Goal: Task Accomplishment & Management: Manage account settings

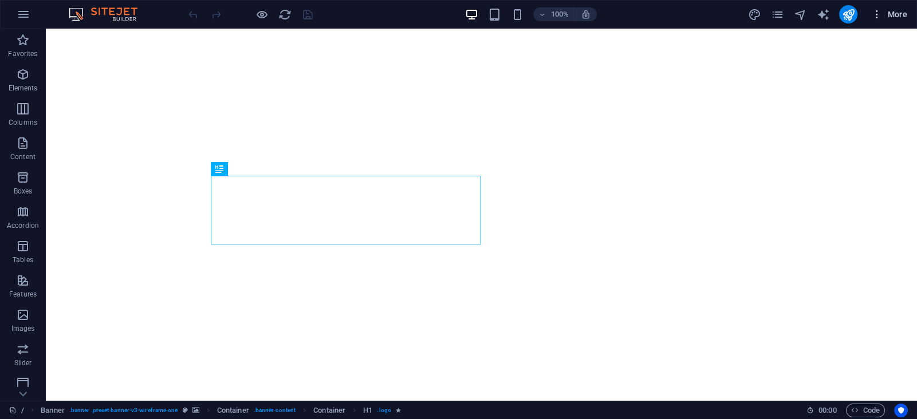
click at [891, 13] on span "More" at bounding box center [890, 14] width 36 height 11
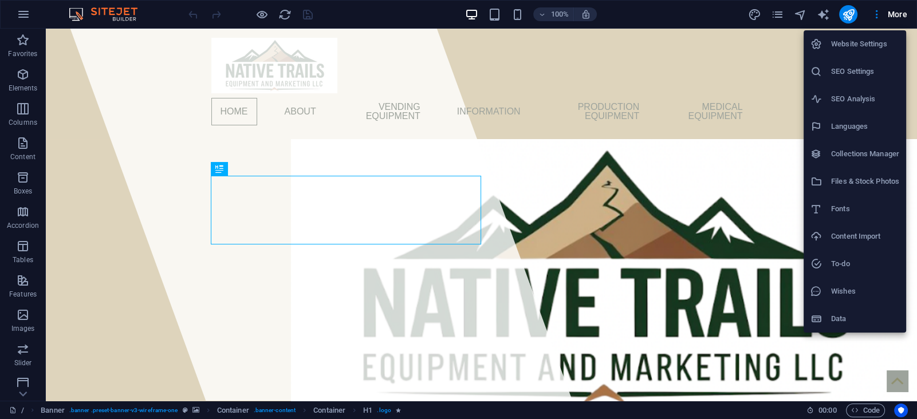
click at [852, 42] on h6 "Website Settings" at bounding box center [865, 44] width 68 height 14
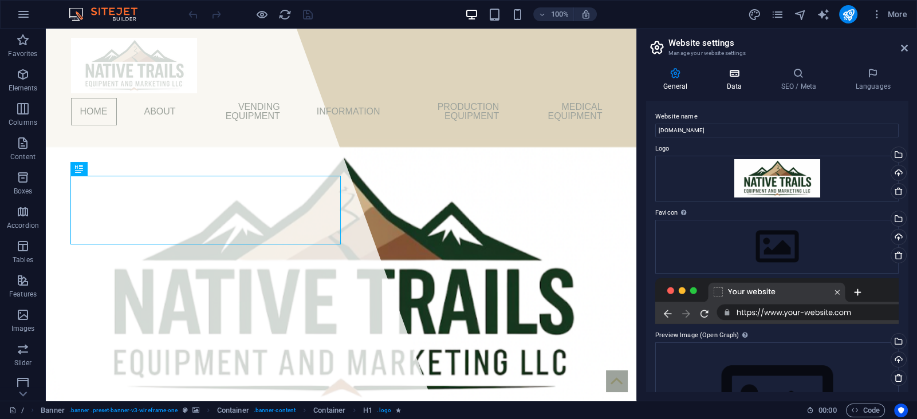
click at [736, 79] on h4 "Data" at bounding box center [736, 80] width 54 height 24
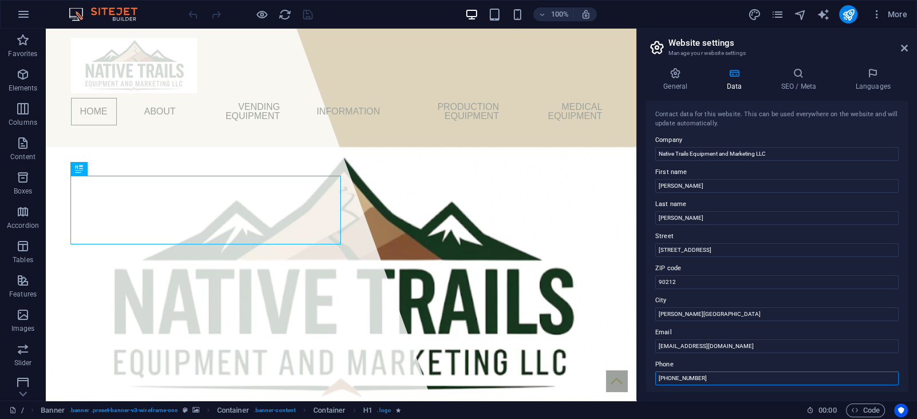
drag, startPoint x: 717, startPoint y: 376, endPoint x: 646, endPoint y: 378, distance: 70.5
click at [646, 378] on div "Contact data for this website. This can be used everywhere on the website and w…" at bounding box center [777, 246] width 262 height 291
type input "[PHONE_NUMBER]"
drag, startPoint x: 908, startPoint y: 194, endPoint x: 906, endPoint y: 248, distance: 54.5
click at [906, 248] on div "General Data SEO / Meta Languages Website name [DOMAIN_NAME] Logo Drag files he…" at bounding box center [777, 229] width 280 height 343
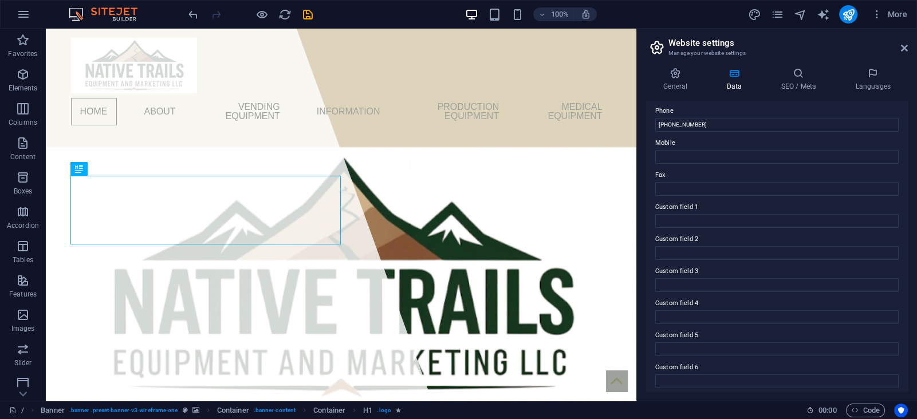
scroll to position [259, 0]
drag, startPoint x: 909, startPoint y: 348, endPoint x: 916, endPoint y: 197, distance: 151.4
click at [916, 197] on div "General Data SEO / Meta Languages Website name [DOMAIN_NAME] Logo Drag files he…" at bounding box center [777, 229] width 280 height 343
click at [901, 48] on icon at bounding box center [904, 48] width 7 height 9
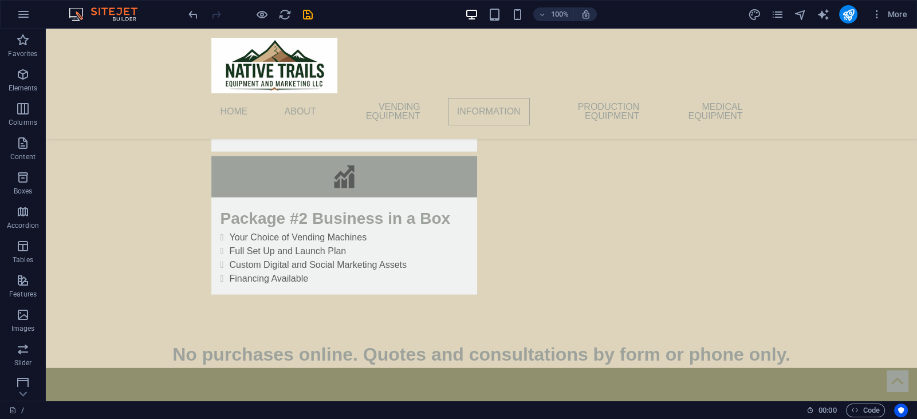
scroll to position [4058, 0]
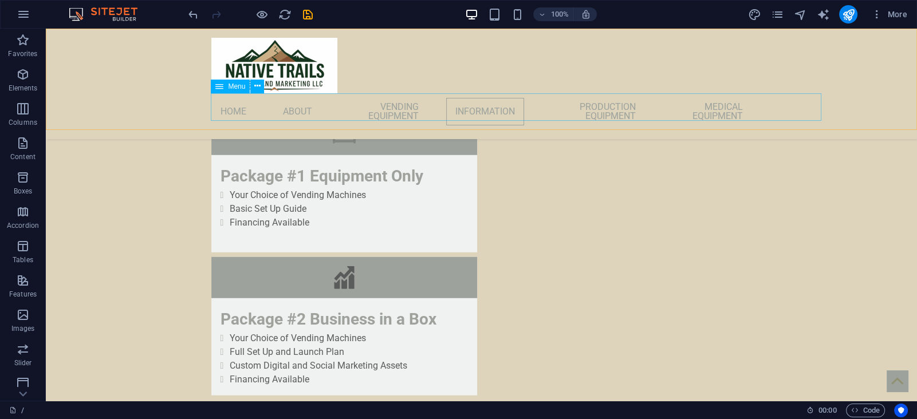
click at [292, 107] on nav "Home About Vending Equipment Information Production Equipment Medical Equipment" at bounding box center [481, 111] width 541 height 37
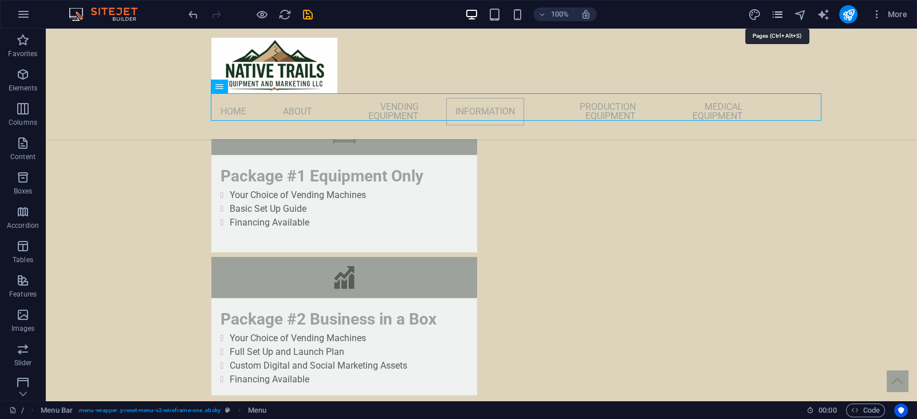
click at [779, 11] on icon "pages" at bounding box center [777, 14] width 13 height 13
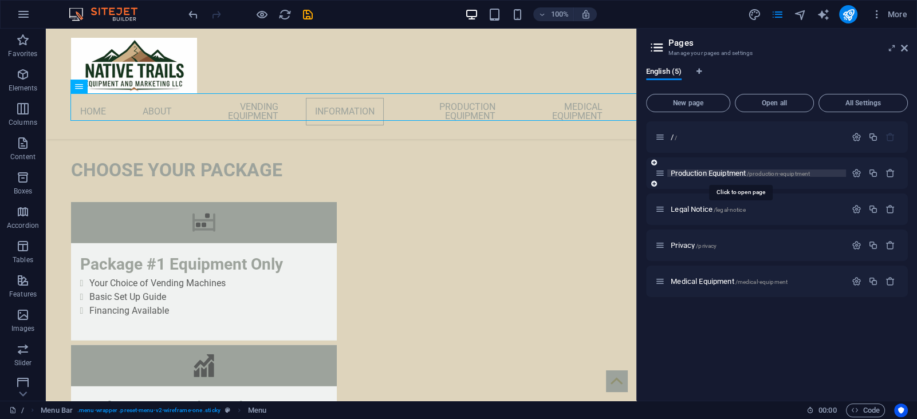
click at [691, 174] on span "Production Equiptment /production-equiptment" at bounding box center [740, 173] width 139 height 9
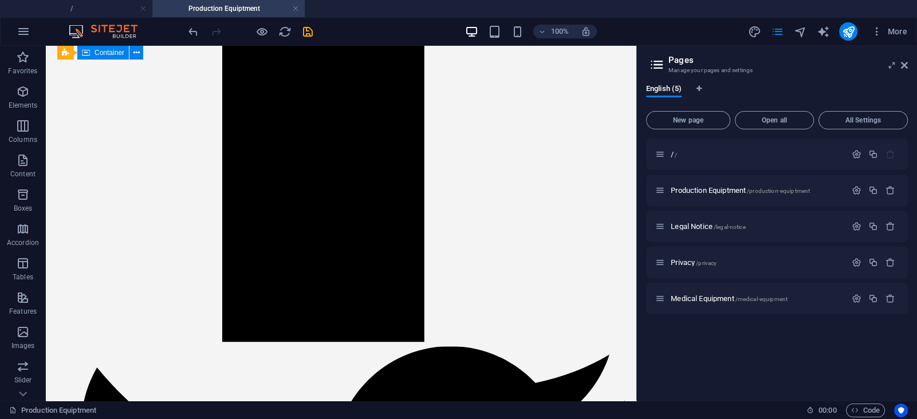
scroll to position [2200, 0]
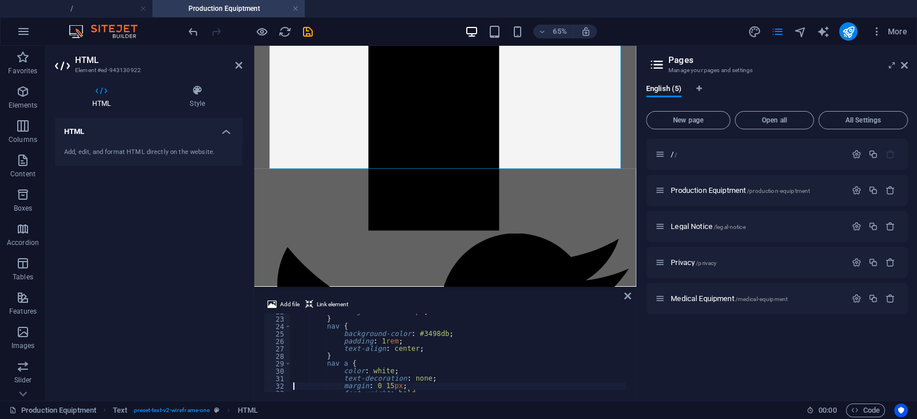
scroll to position [184, 0]
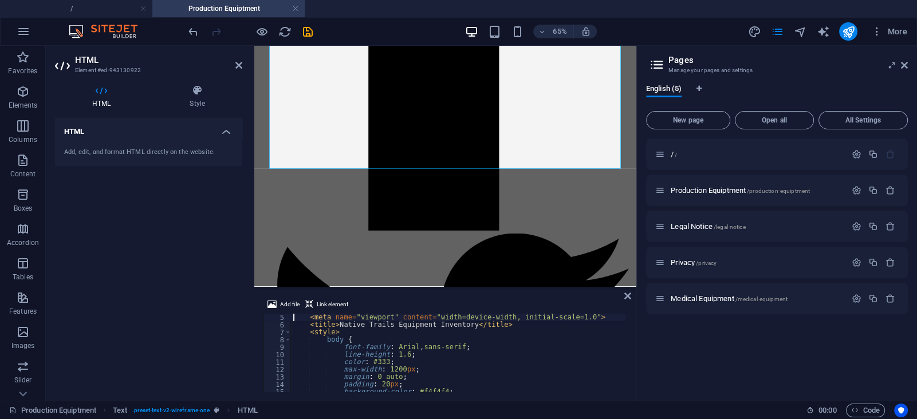
type textarea "<meta charset="UTF-8">"
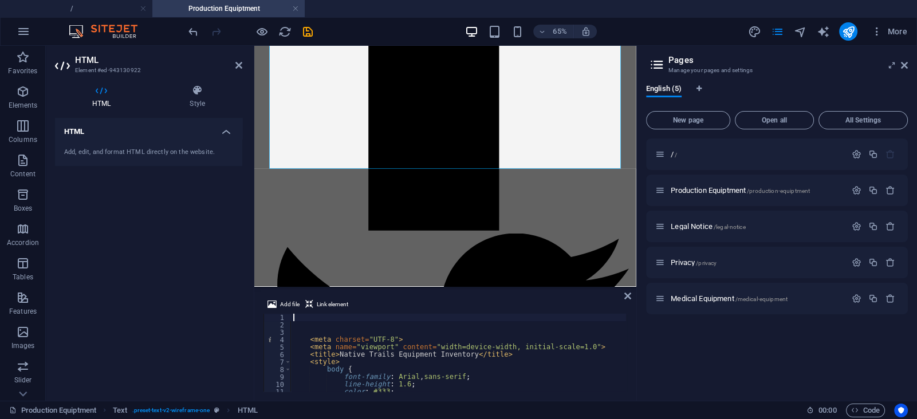
scroll to position [0, 0]
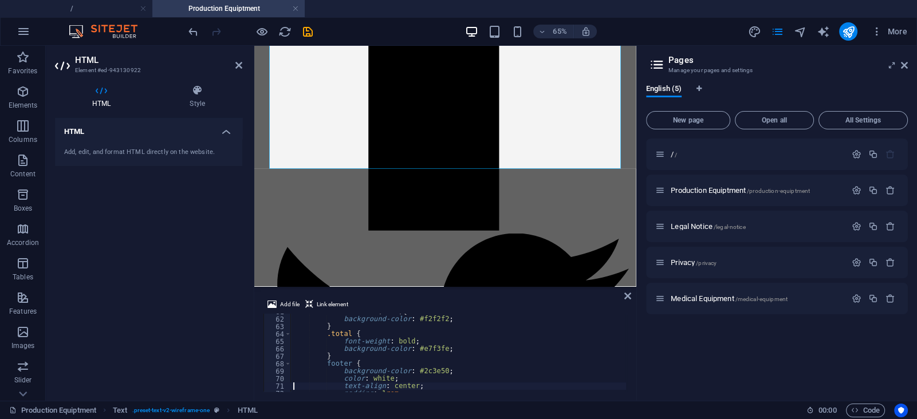
type textarea "</style>"
type textarea "</header>"
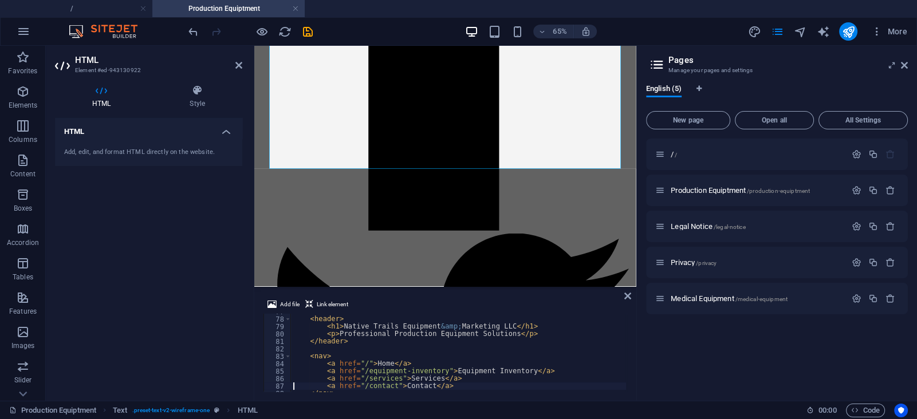
type textarea "</nav>"
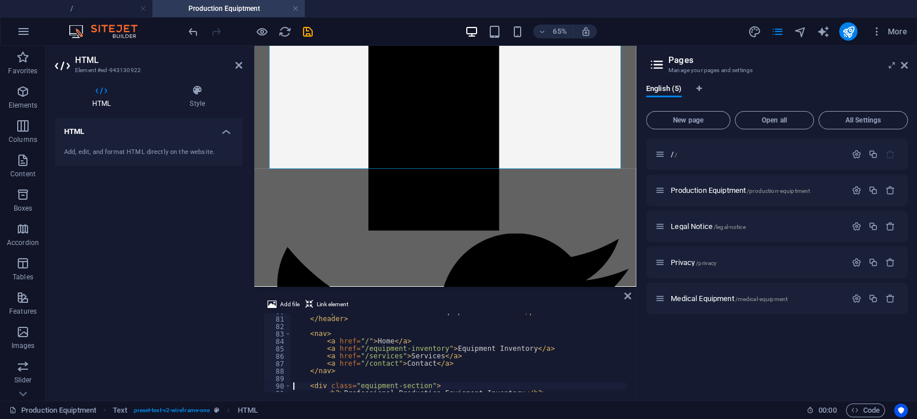
type textarea "</div>"
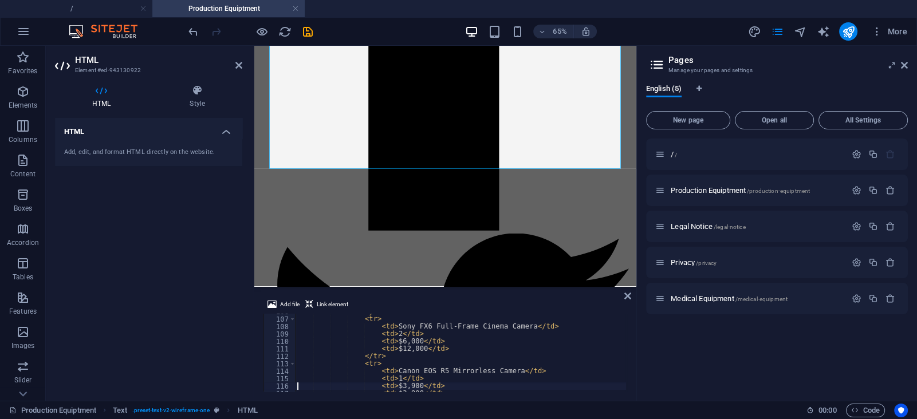
scroll to position [817, 0]
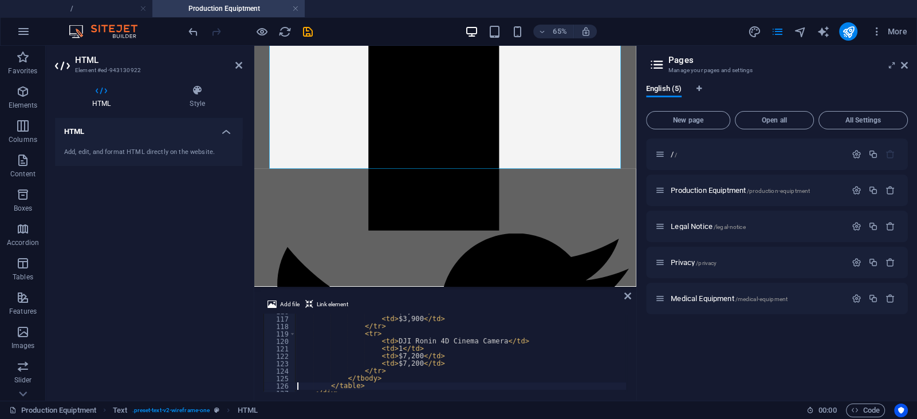
type textarea "</div>"
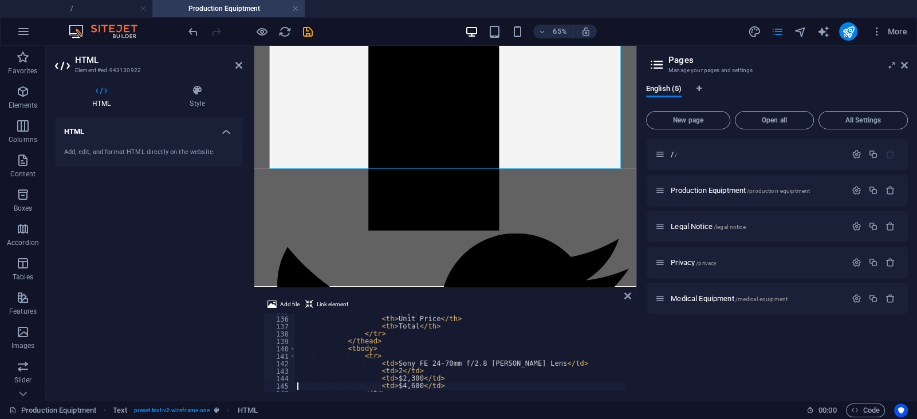
scroll to position [1019, 0]
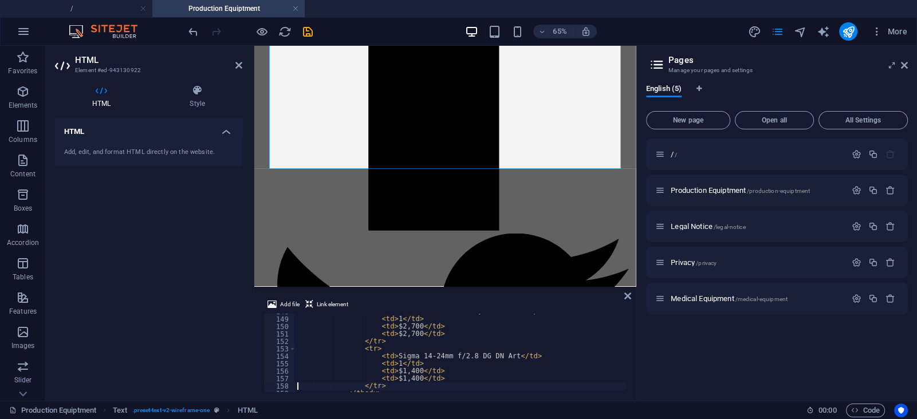
type textarea "</div>"
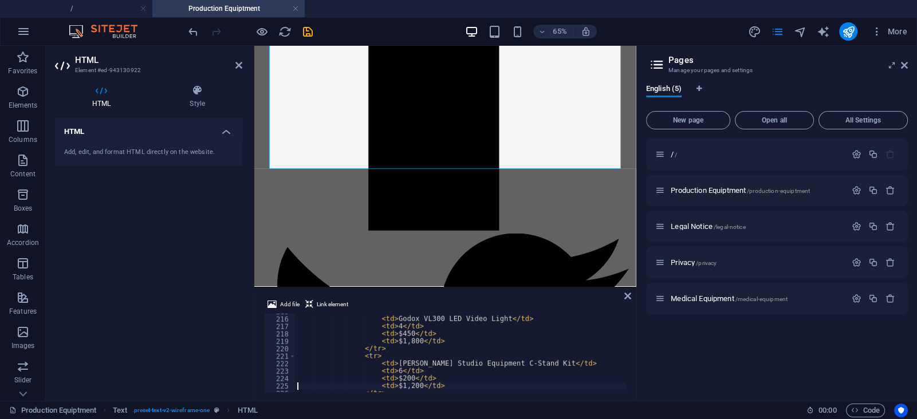
type textarea "</div>"
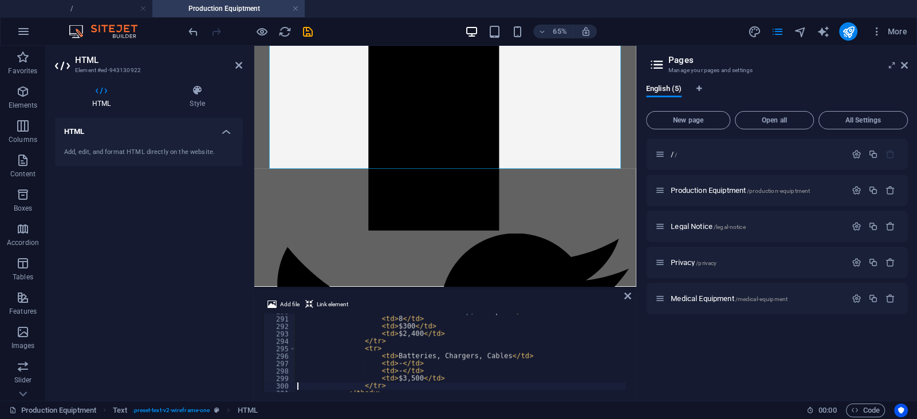
type textarea "</div>"
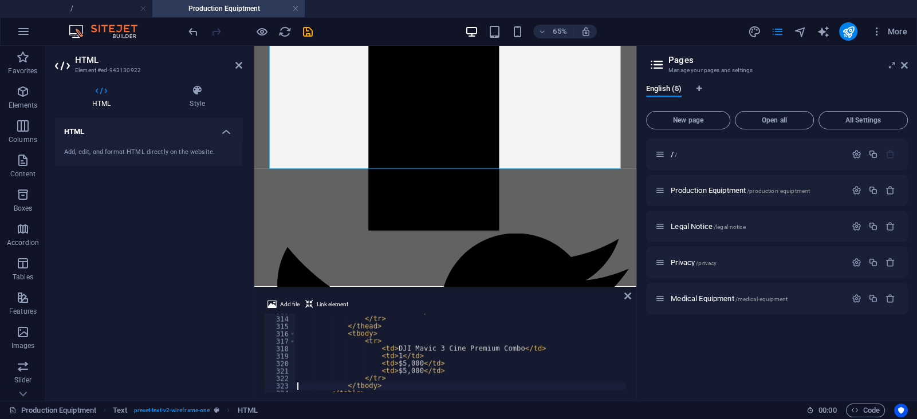
type textarea "</div>"
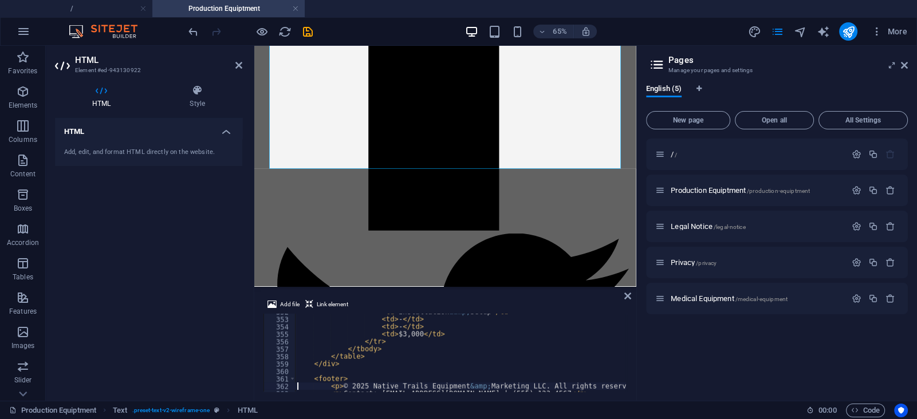
type textarea "</footer>"
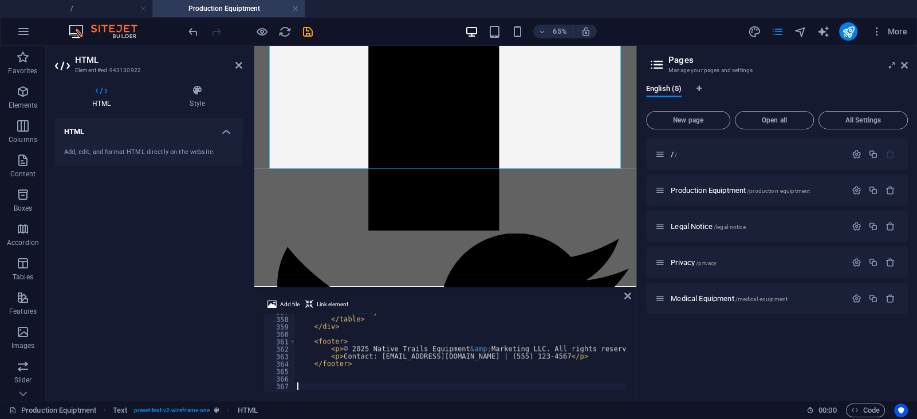
scroll to position [2657, 0]
click at [570, 356] on div "</ tbody > </ table > </ div > < footer > < p > © 2025 Native Trails Equipment …" at bounding box center [539, 353] width 488 height 91
type textarea "<p>Contact: [EMAIL_ADDRESS][DOMAIN_NAME] | [PHONE_NUMBER]</p>"
click at [628, 296] on icon at bounding box center [628, 296] width 7 height 9
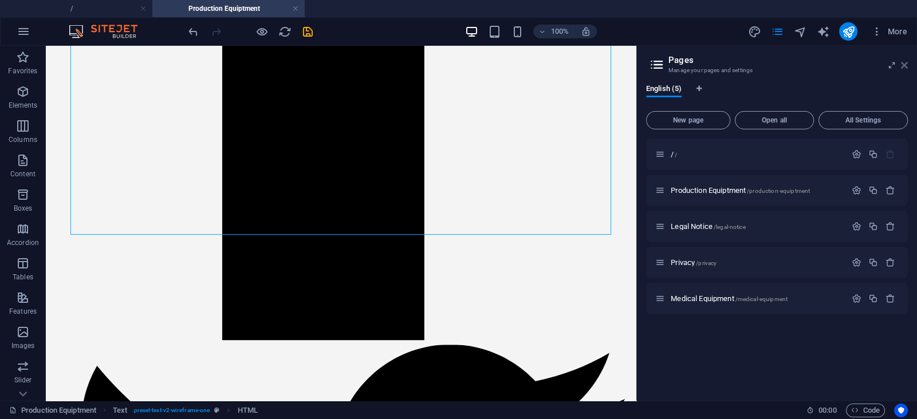
click at [907, 62] on icon at bounding box center [904, 65] width 7 height 9
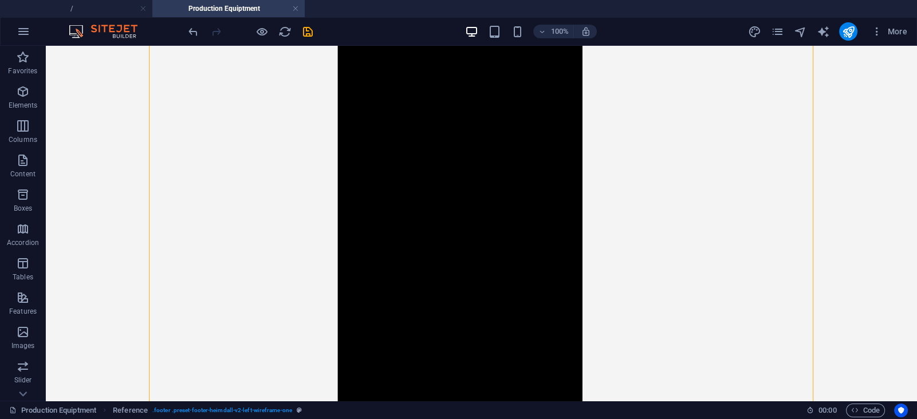
scroll to position [2479, 0]
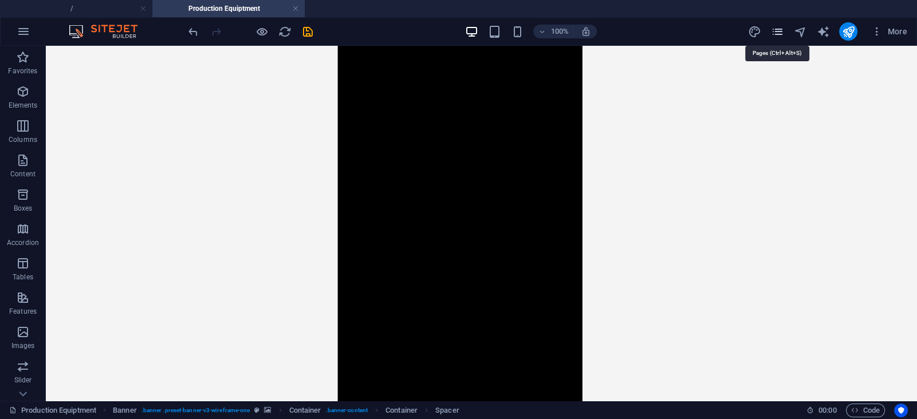
click at [780, 27] on icon "pages" at bounding box center [777, 31] width 13 height 13
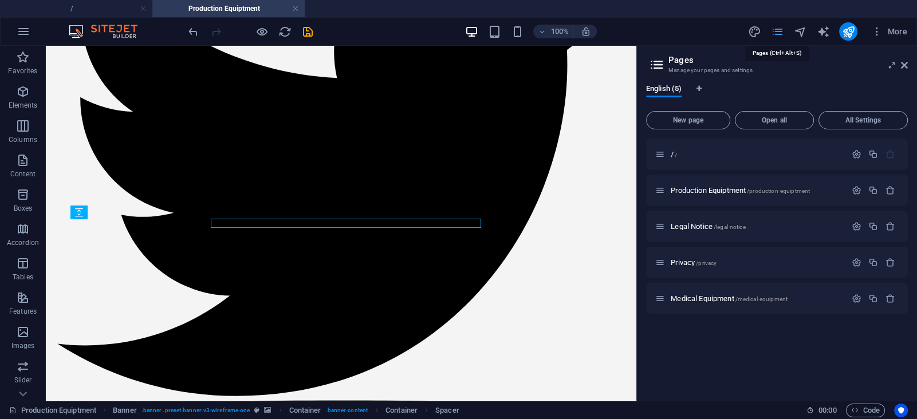
scroll to position [91, 0]
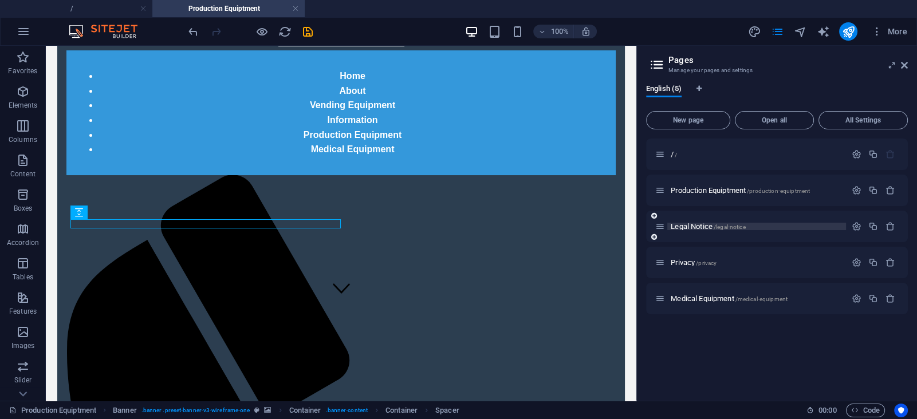
click at [708, 222] on span "Legal Notice /legal-notice" at bounding box center [708, 226] width 74 height 9
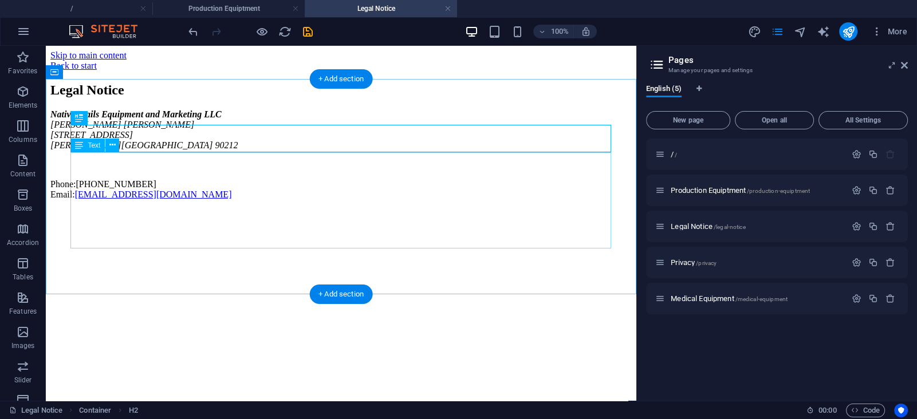
scroll to position [0, 0]
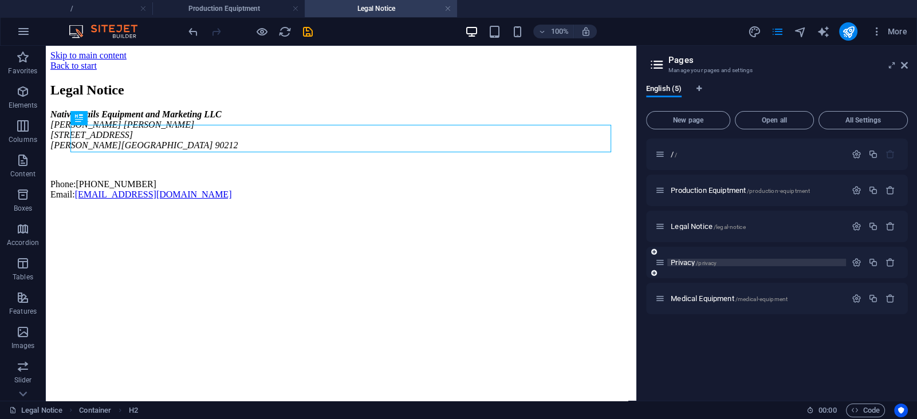
click at [707, 260] on span "/privacy" at bounding box center [706, 263] width 21 height 6
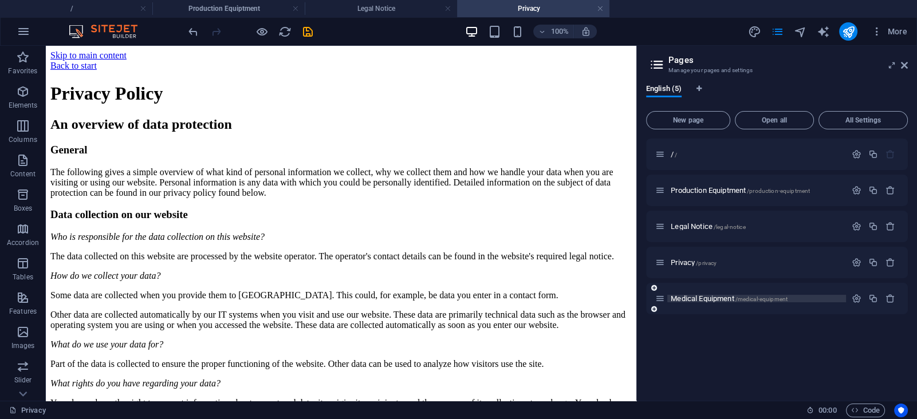
click at [703, 299] on span "Medical Equipment /medical-equipment" at bounding box center [729, 299] width 117 height 9
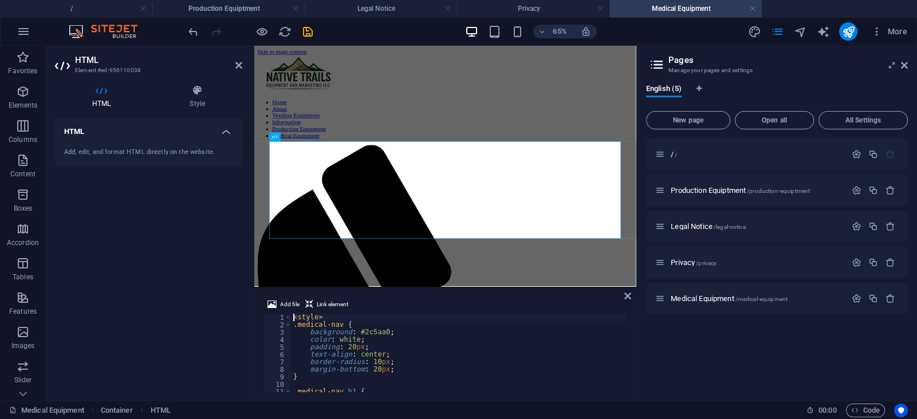
type textarea "}"
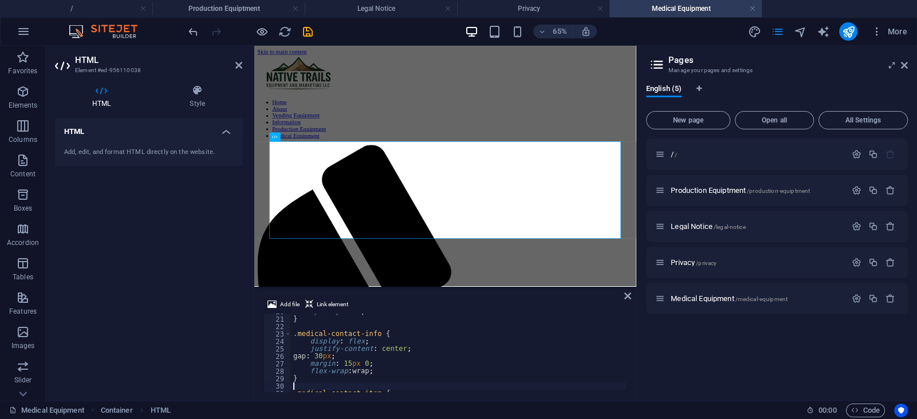
type textarea "}"
type textarea "</style>"
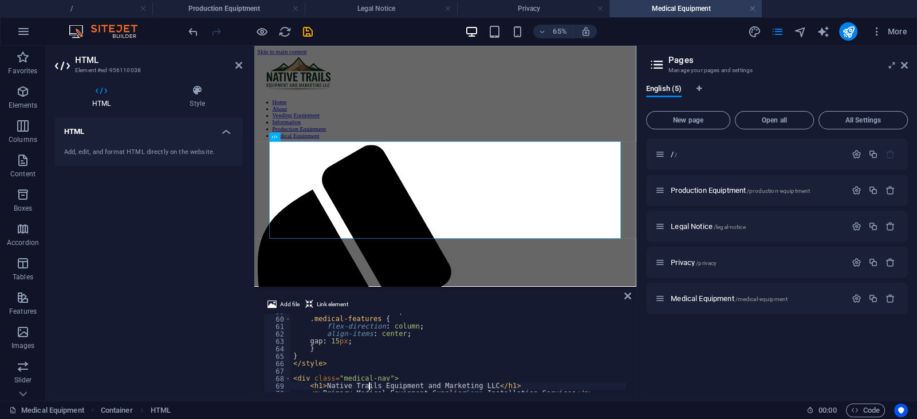
type textarea "<p>Primary Medical Equipment Supplier &amp; Installation Services</p>"
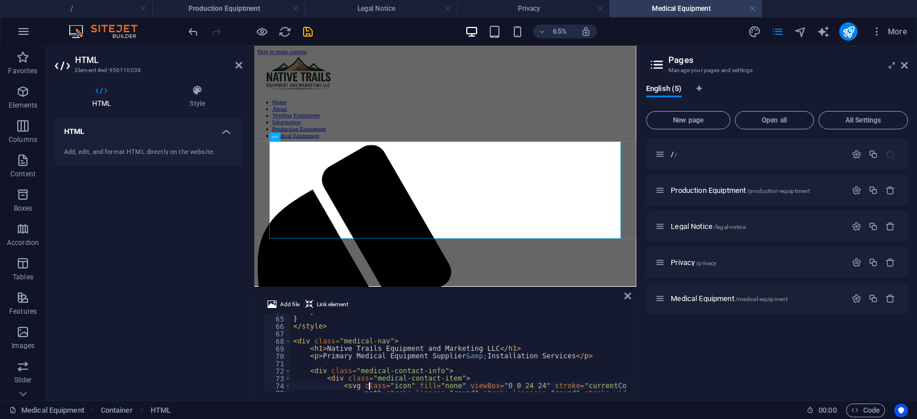
scroll to position [497, 0]
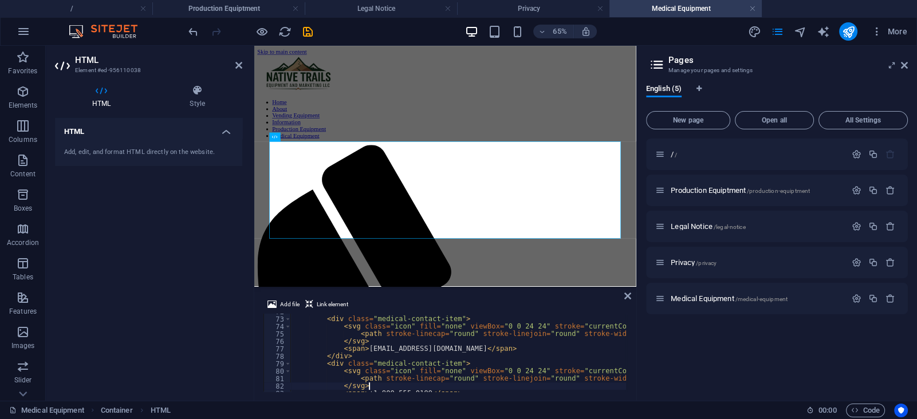
type textarea "</div>"
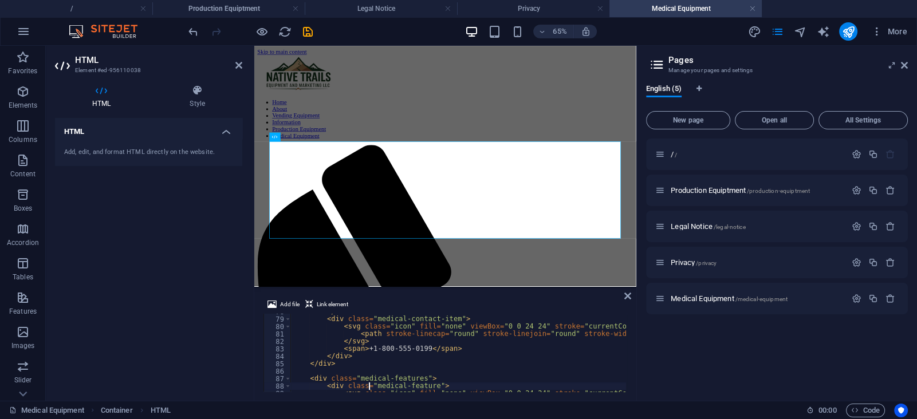
scroll to position [579, 0]
type textarea "<span>[PHONE_NUMBER]</span>"
click at [626, 300] on icon at bounding box center [628, 296] width 7 height 9
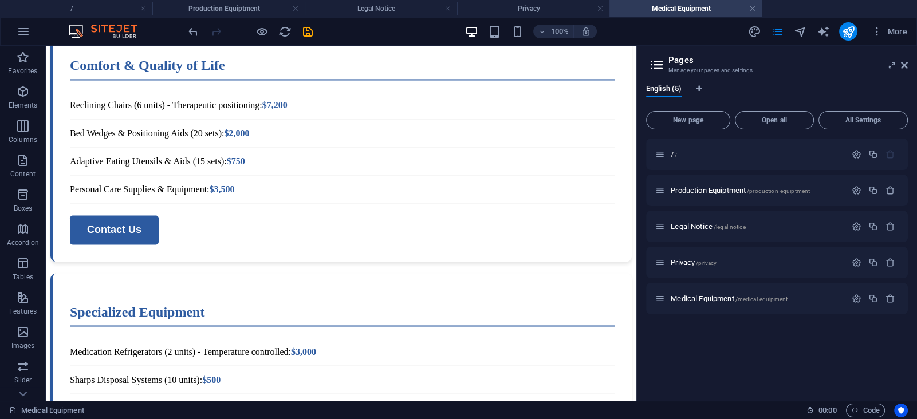
scroll to position [2505, 0]
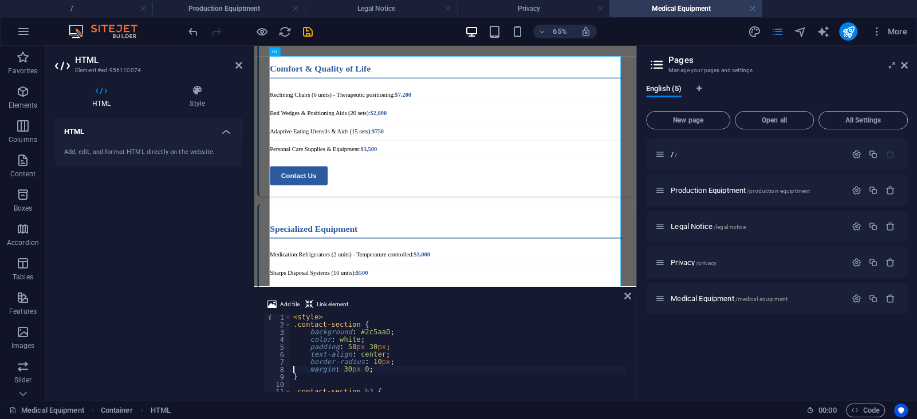
type textarea "}"
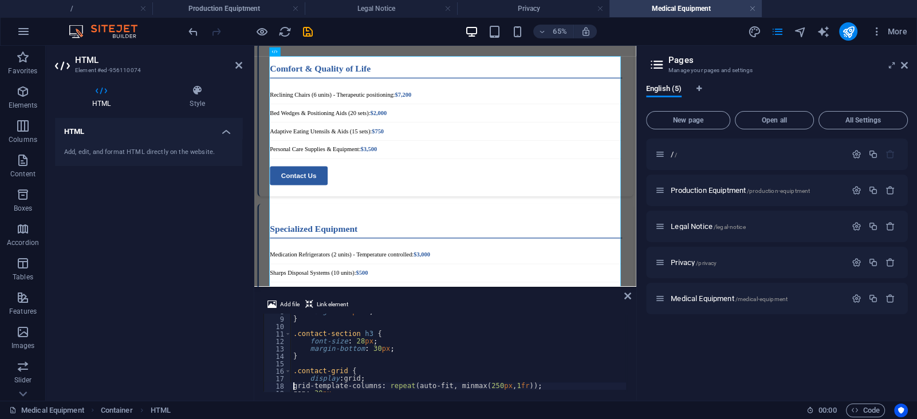
type textarea "}"
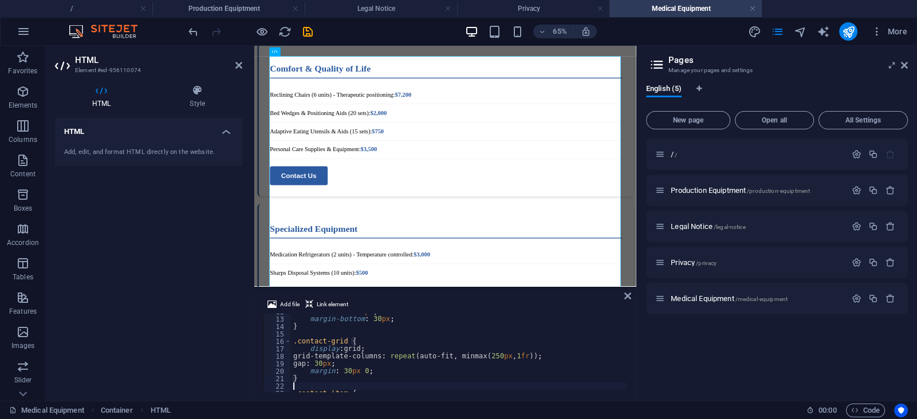
type textarea "}"
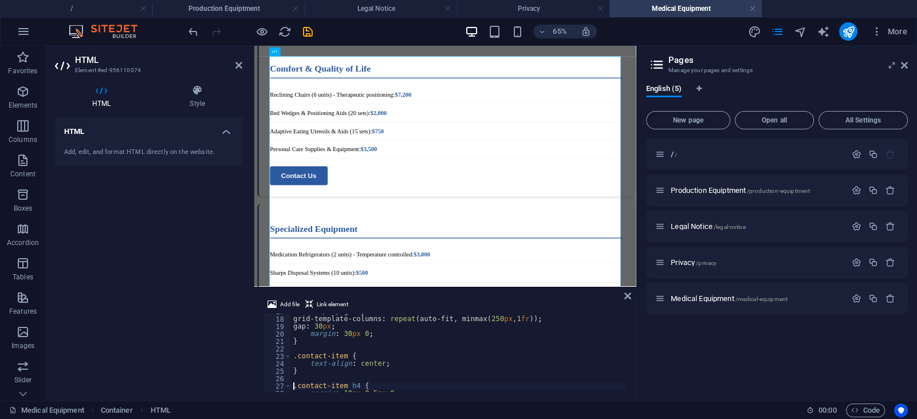
type textarea "}"
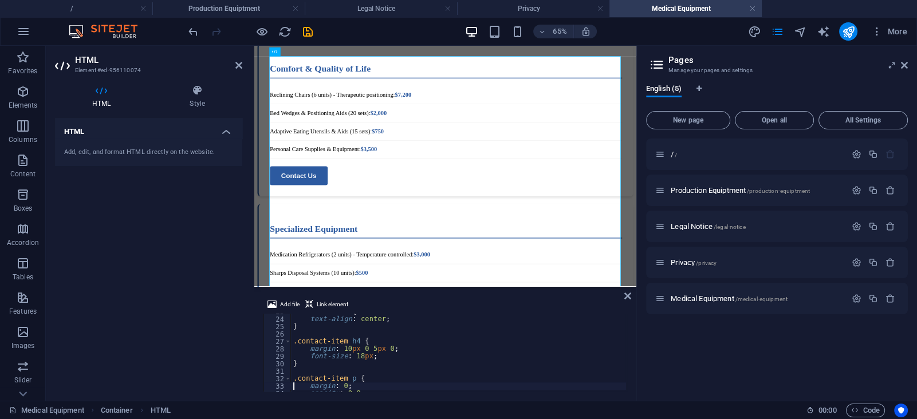
type textarea "}"
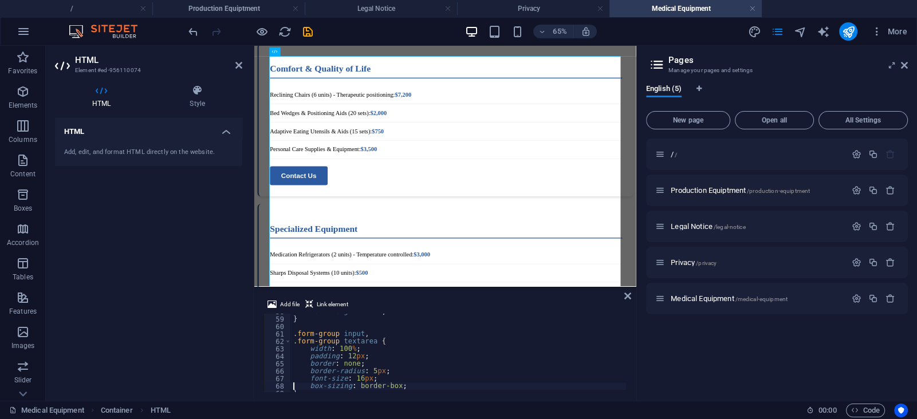
type textarea "}"
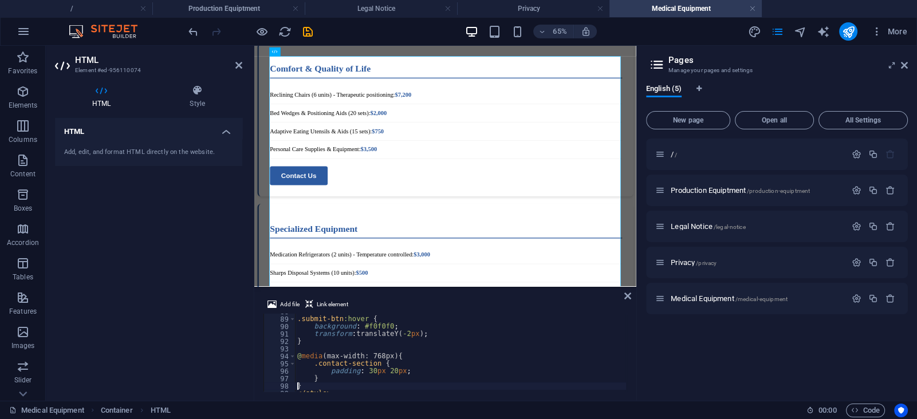
type textarea "</style>"
type textarea "<h3>Contact Native Trails Equipment and Marketing LLC</h3>"
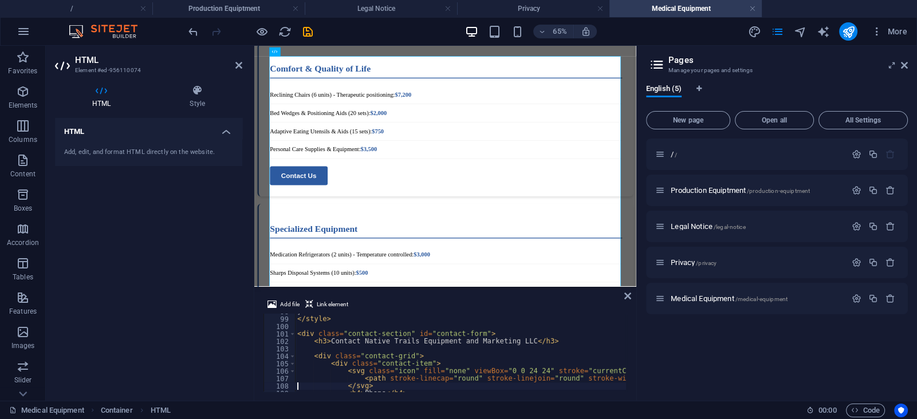
type textarea "</div>"
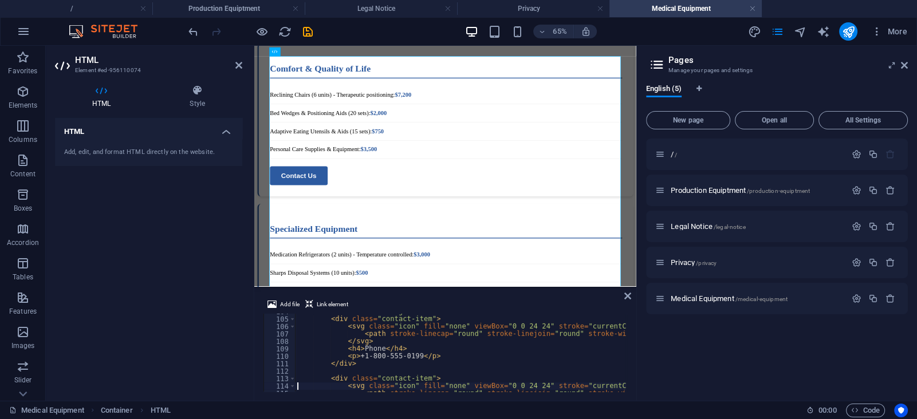
scroll to position [773, 0]
type textarea "<p>[PHONE_NUMBER]</p>"
click at [629, 297] on icon at bounding box center [628, 296] width 7 height 9
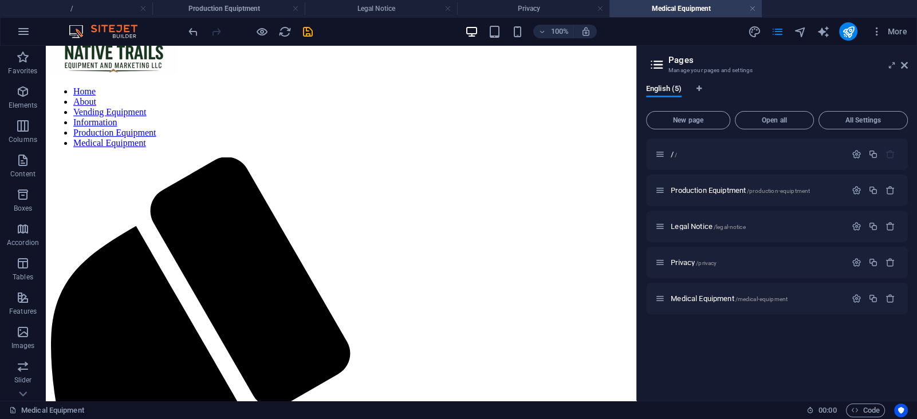
scroll to position [0, 0]
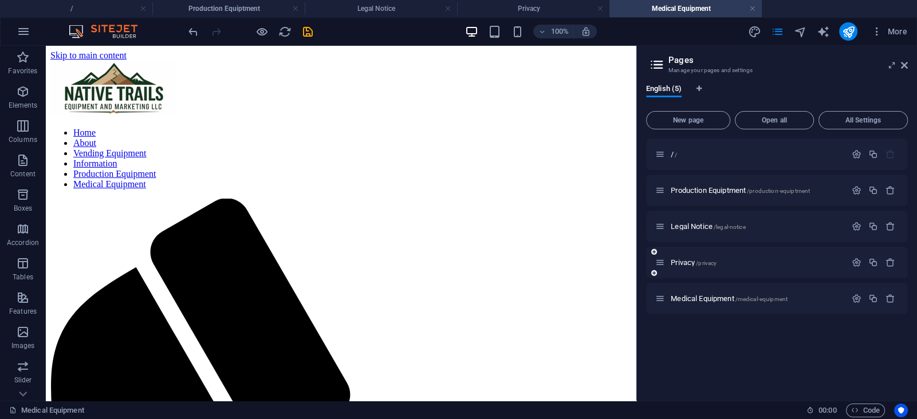
click at [715, 256] on div "Privacy /privacy" at bounding box center [751, 262] width 191 height 13
click at [701, 262] on span "/privacy" at bounding box center [706, 263] width 21 height 6
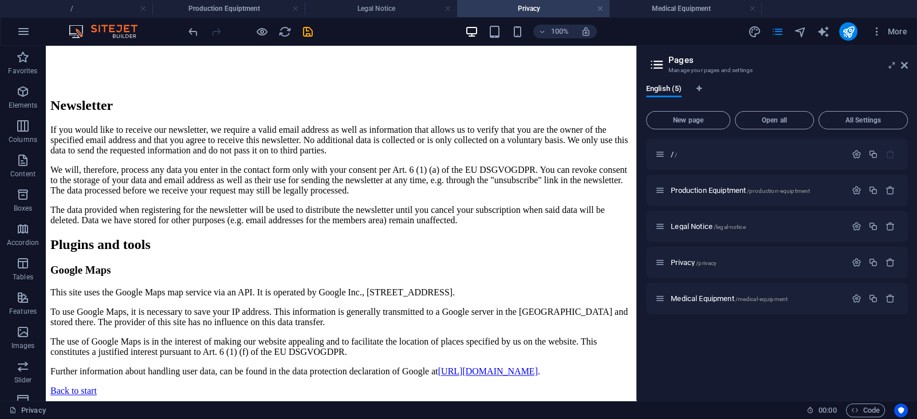
scroll to position [3035, 0]
click at [678, 155] on p "/ /" at bounding box center [757, 154] width 172 height 7
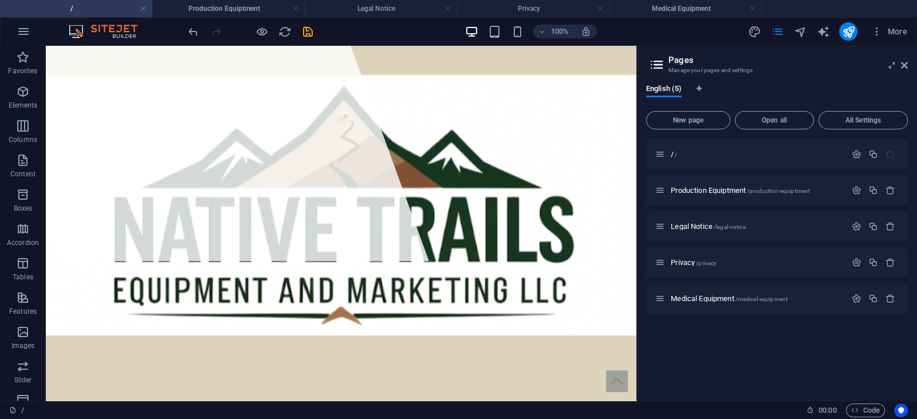
scroll to position [0, 0]
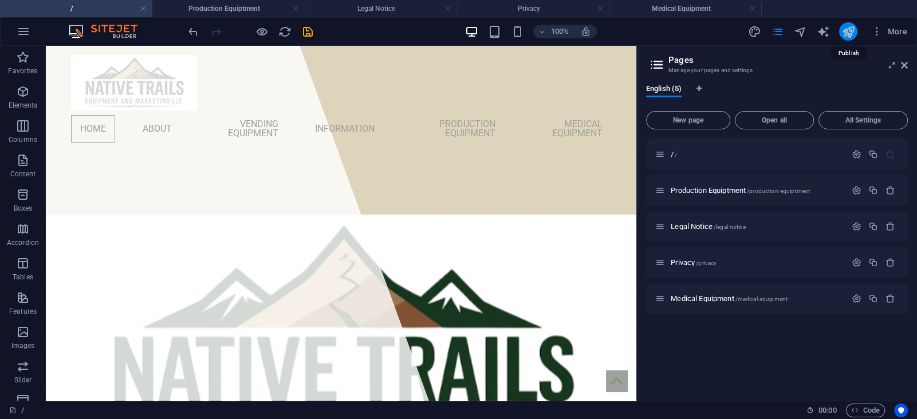
click at [850, 33] on icon "publish" at bounding box center [848, 31] width 13 height 13
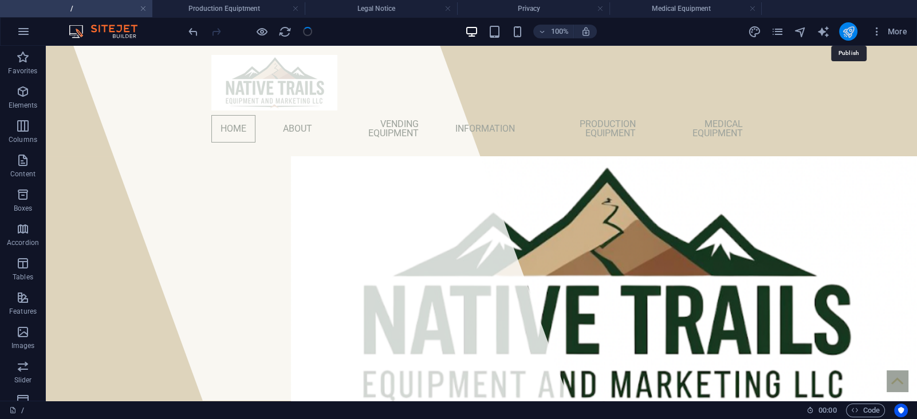
click at [851, 30] on icon "publish" at bounding box center [848, 31] width 13 height 13
